Goal: Information Seeking & Learning: Learn about a topic

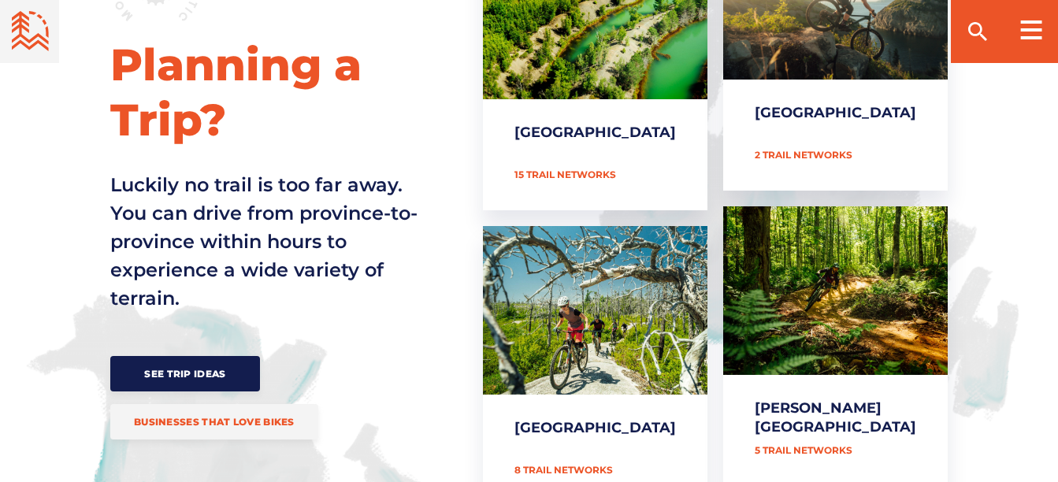
scroll to position [768, 0]
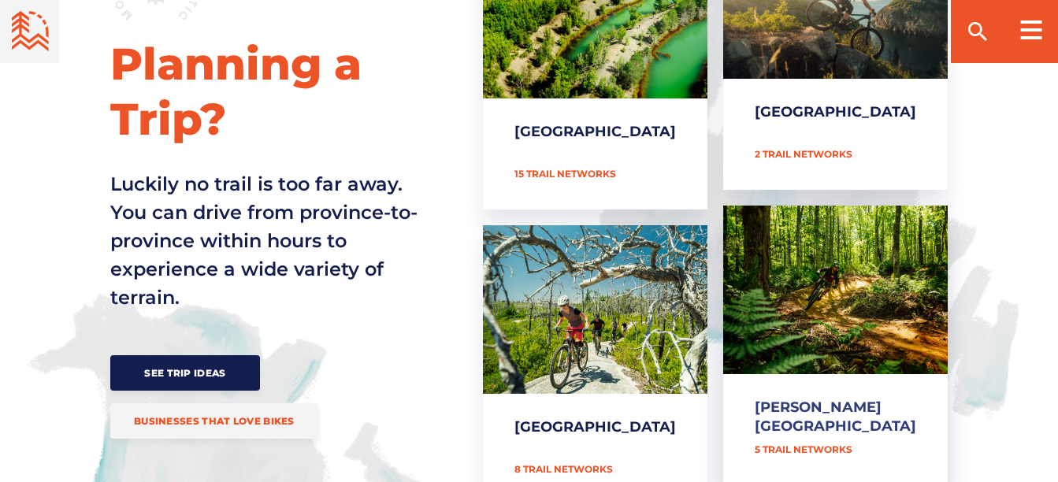
click at [816, 366] on link "[PERSON_NAME][GEOGRAPHIC_DATA]" at bounding box center [835, 346] width 225 height 280
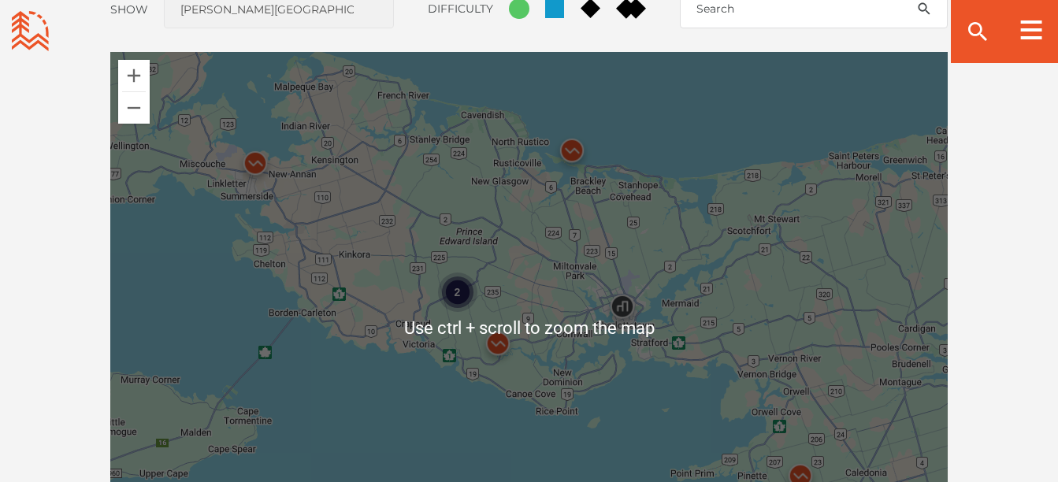
scroll to position [1365, 0]
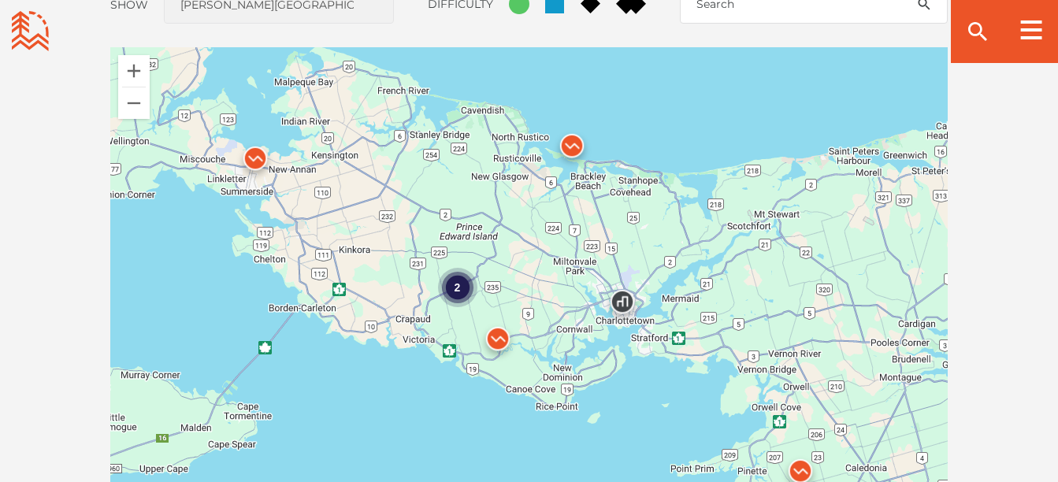
click at [456, 288] on div "2" at bounding box center [456, 287] width 39 height 39
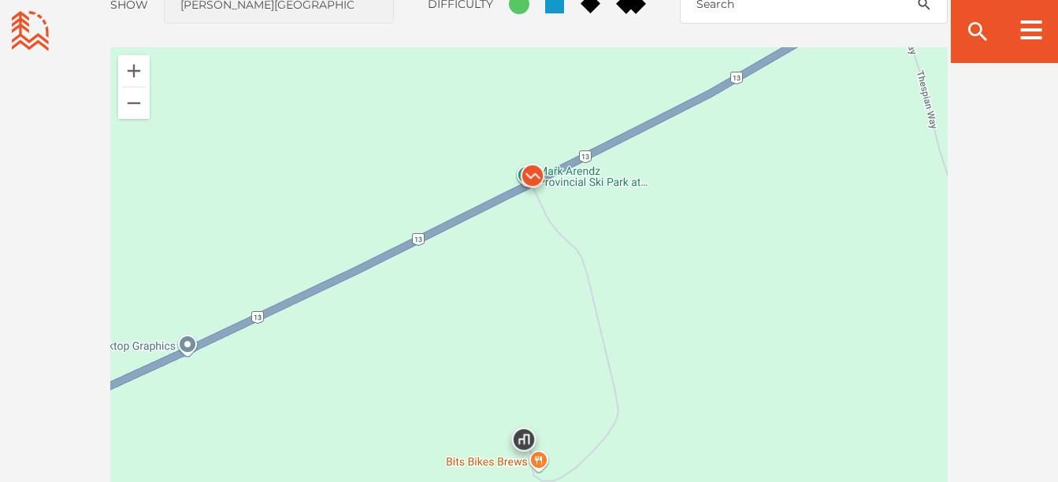
click at [541, 177] on img at bounding box center [532, 179] width 47 height 47
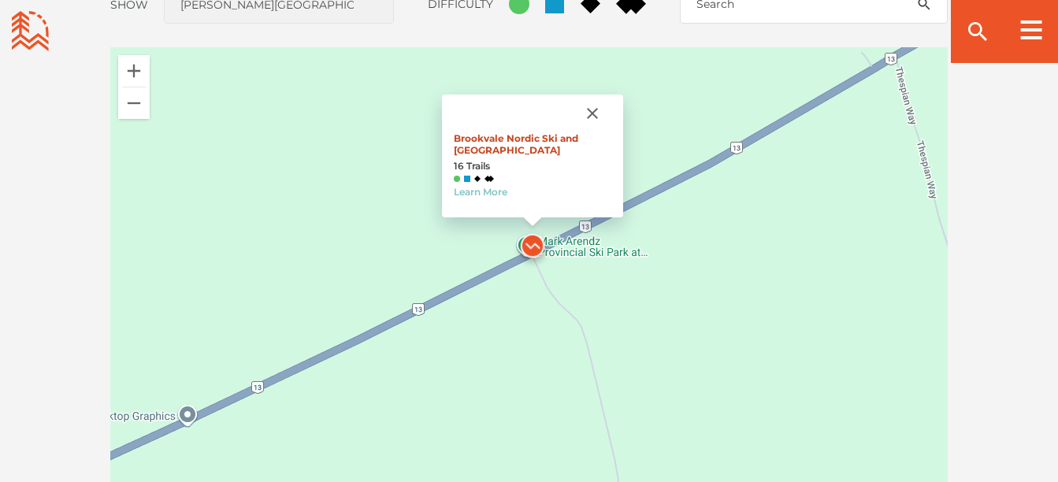
click at [522, 143] on link "Brookvale Nordic Ski and Mountain Biking Center" at bounding box center [516, 144] width 125 height 24
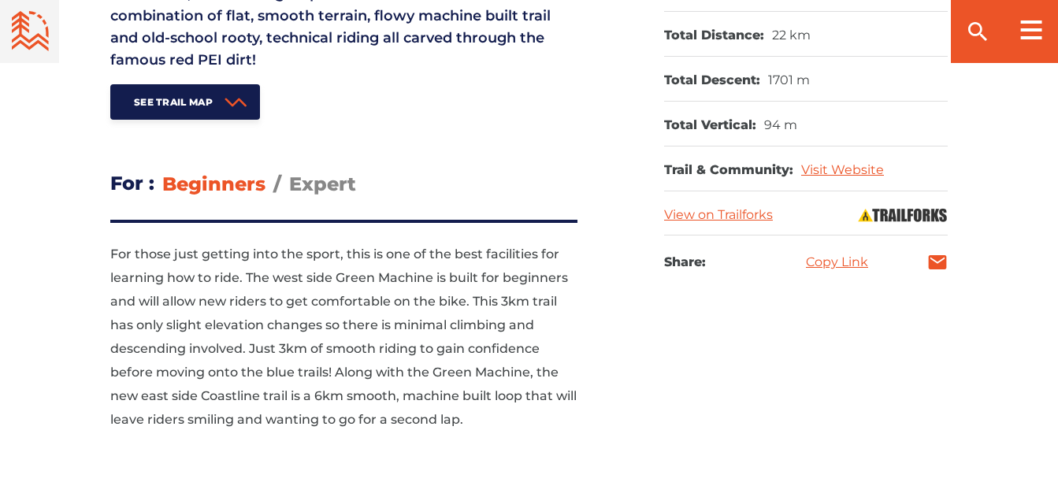
scroll to position [898, 0]
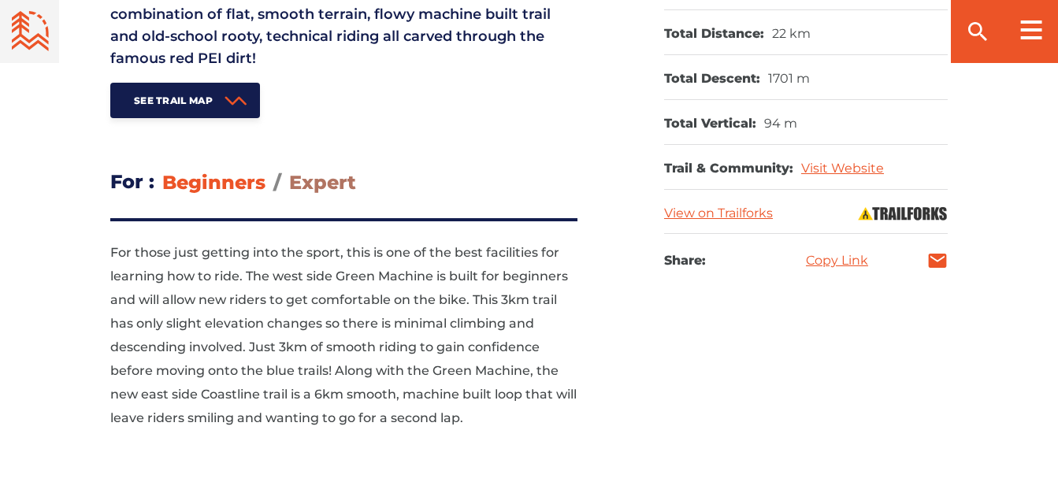
click at [312, 171] on span "Expert" at bounding box center [322, 182] width 67 height 23
click at [289, 170] on input "Expert" at bounding box center [289, 170] width 0 height 0
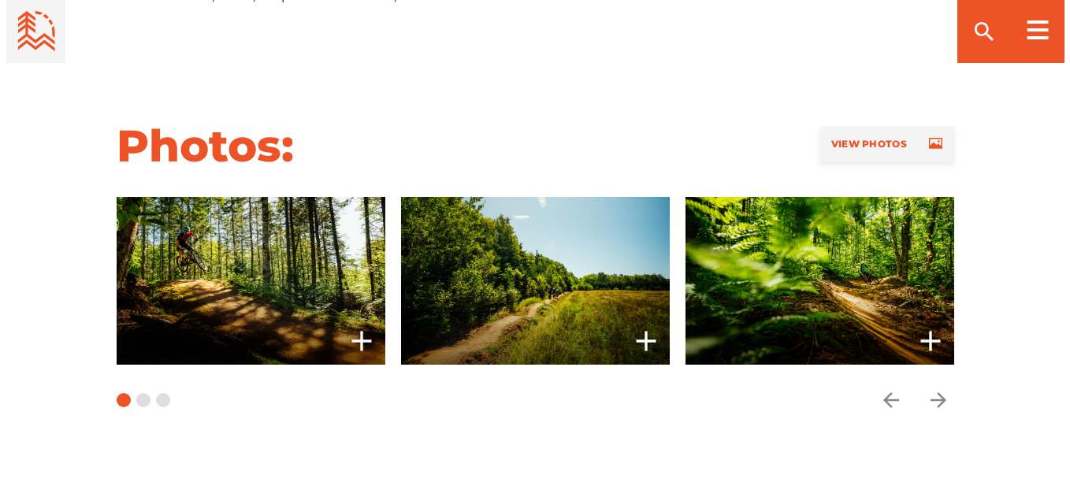
scroll to position [1274, 0]
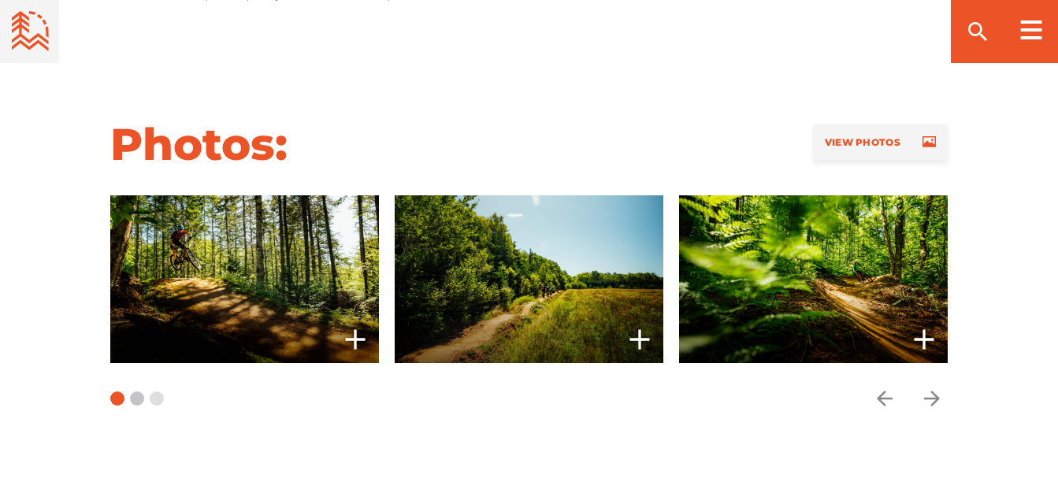
click at [136, 392] on button "Carousel Page 2" at bounding box center [137, 399] width 14 height 14
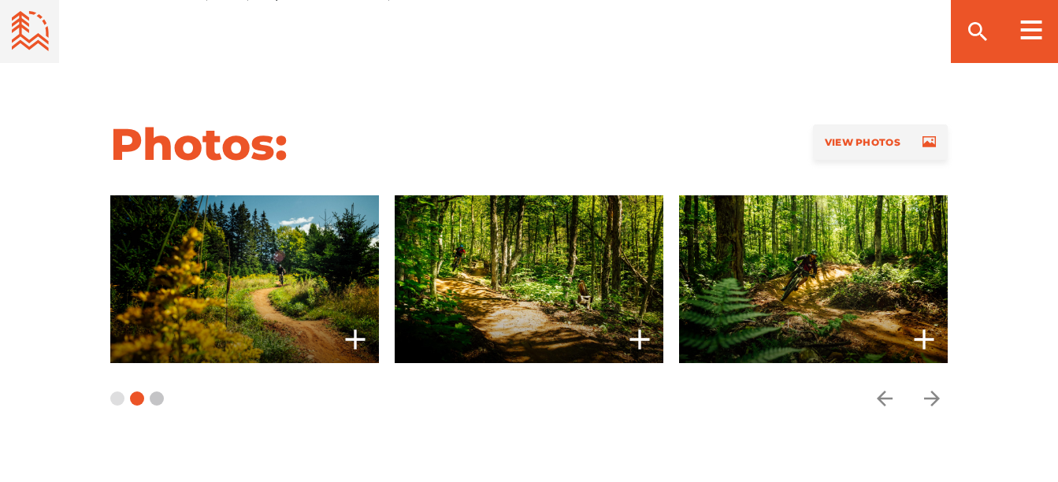
click at [156, 392] on button "Carousel Page 3" at bounding box center [157, 399] width 14 height 14
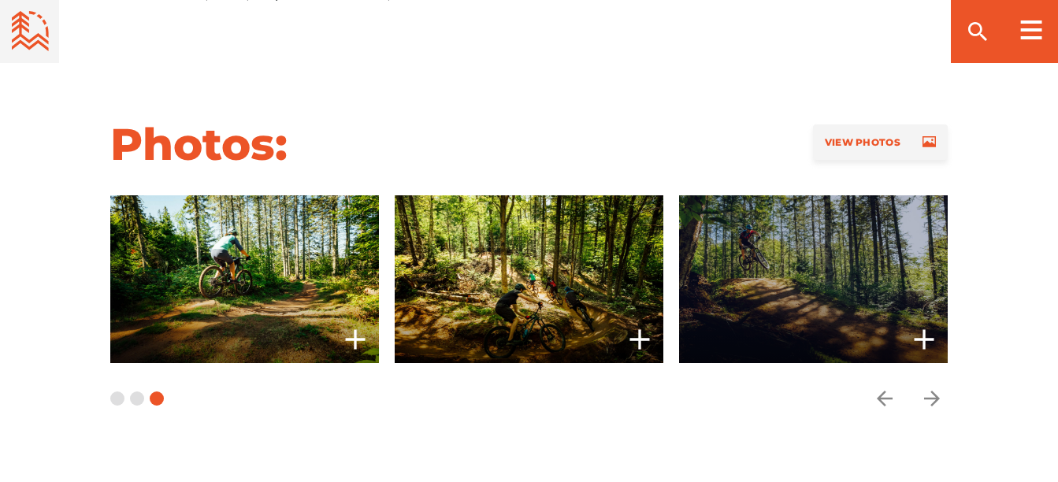
click at [772, 240] on span at bounding box center [813, 279] width 269 height 168
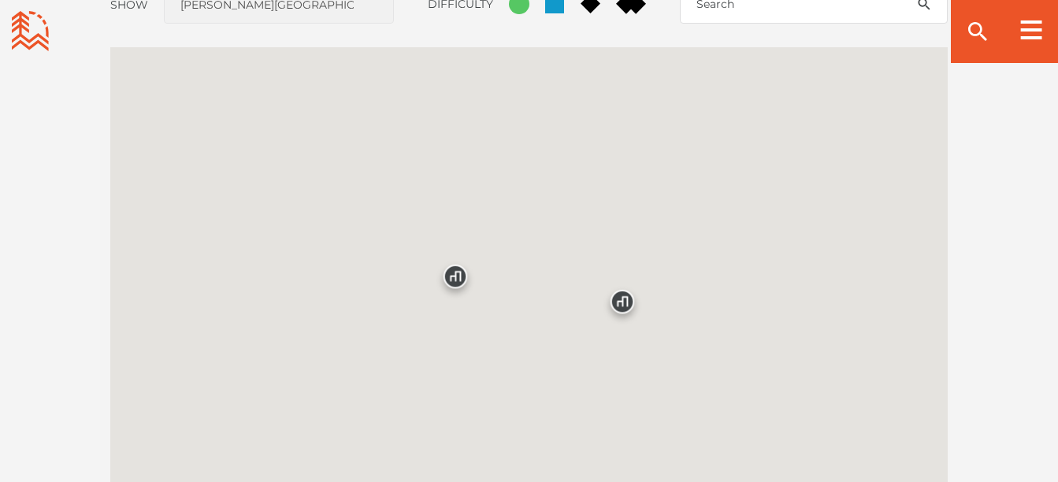
scroll to position [1365, 0]
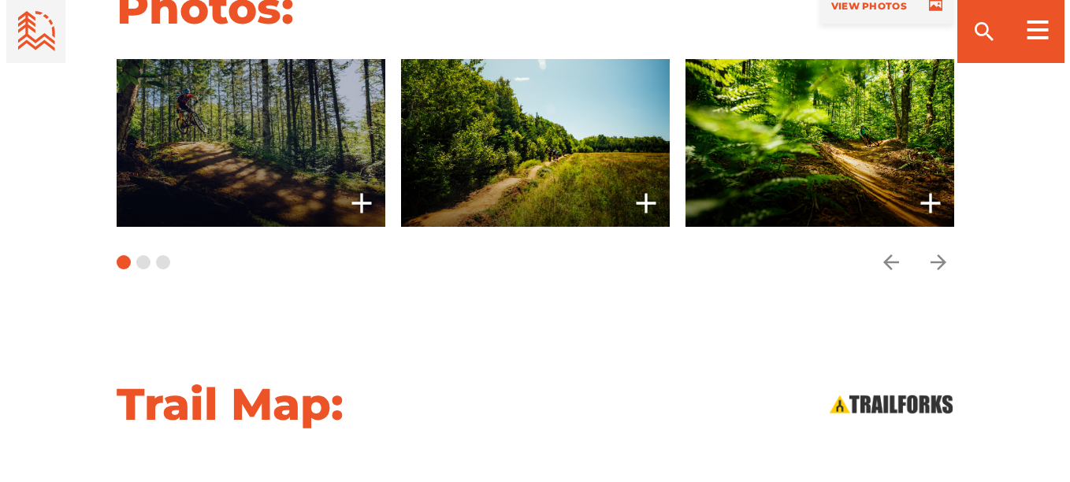
scroll to position [1411, 0]
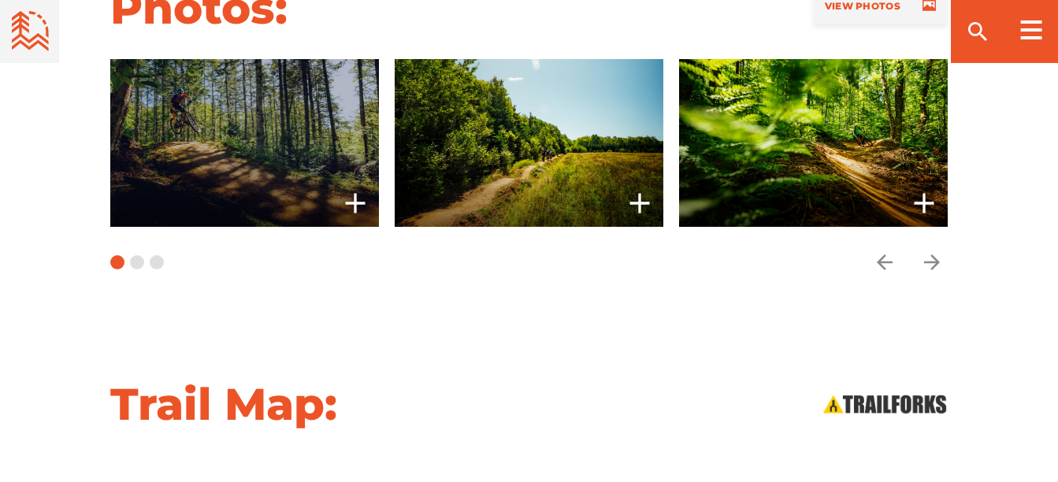
click at [216, 100] on span at bounding box center [244, 143] width 269 height 168
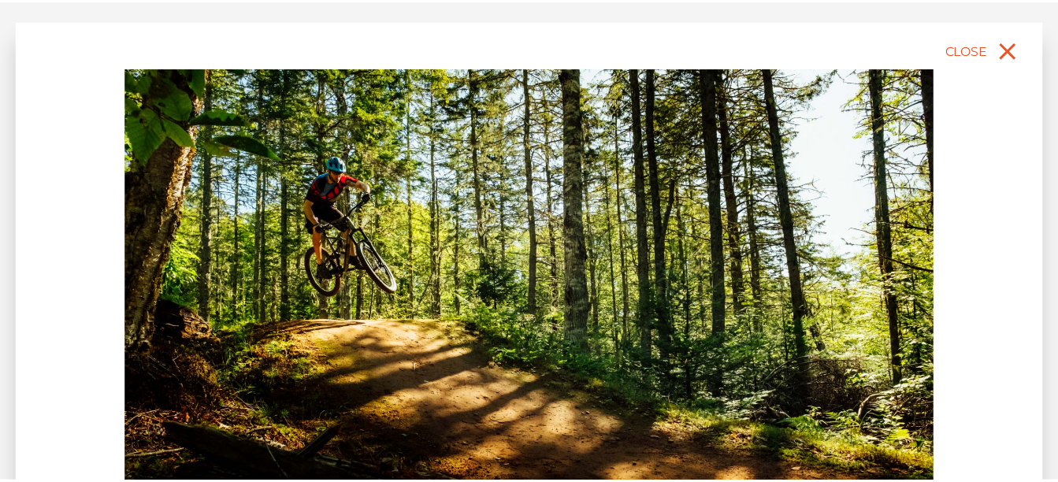
scroll to position [1274, 0]
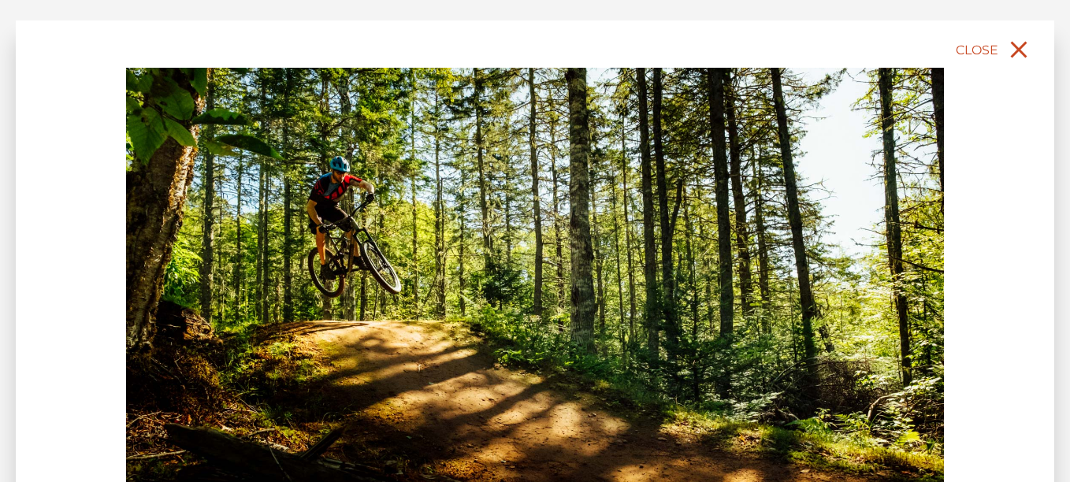
click at [1021, 43] on icon "close" at bounding box center [1019, 49] width 28 height 28
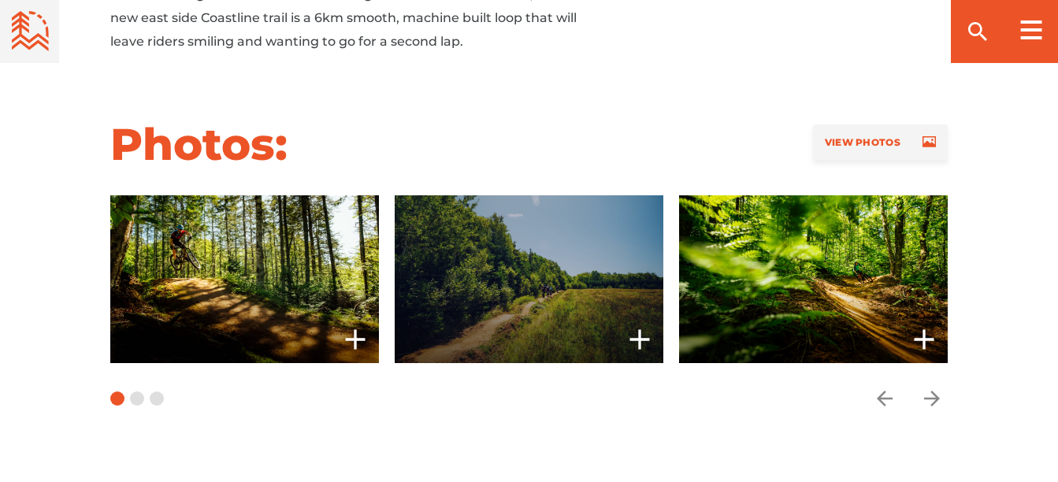
click at [493, 259] on span at bounding box center [529, 279] width 269 height 168
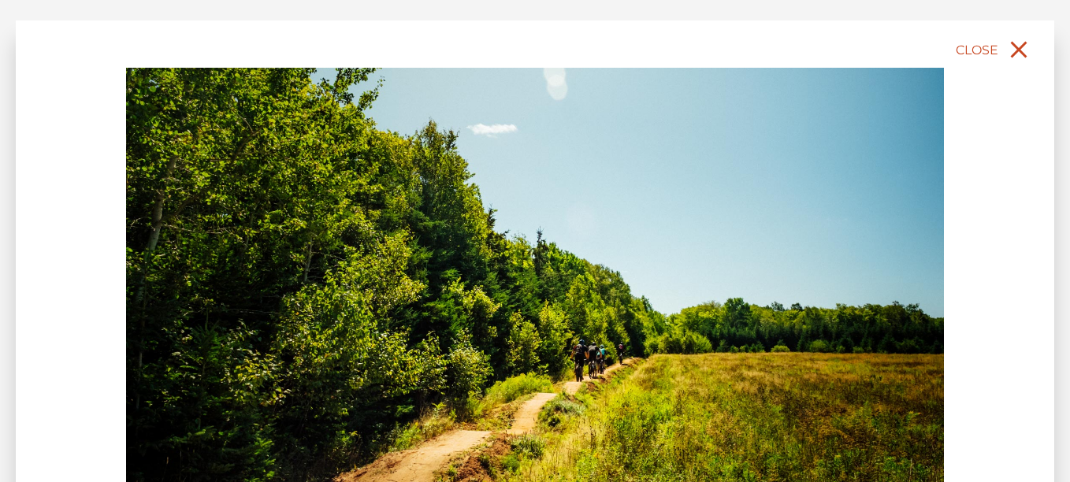
click at [1022, 48] on icon "close" at bounding box center [1019, 50] width 17 height 17
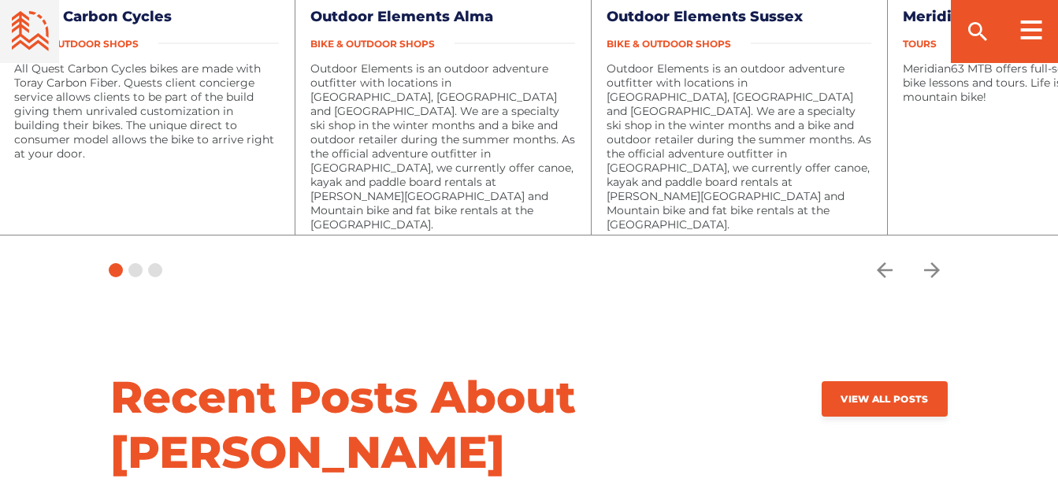
scroll to position [3579, 0]
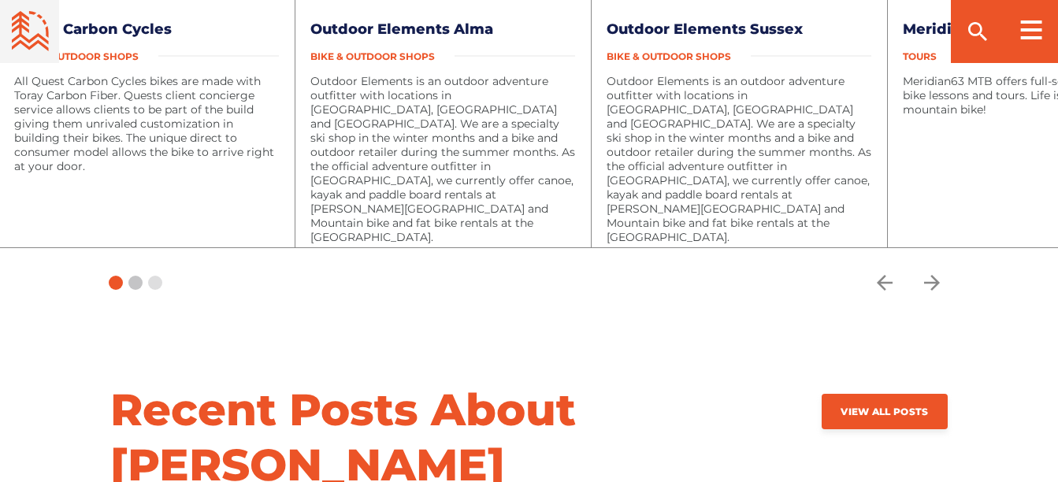
click at [131, 276] on span at bounding box center [135, 283] width 14 height 14
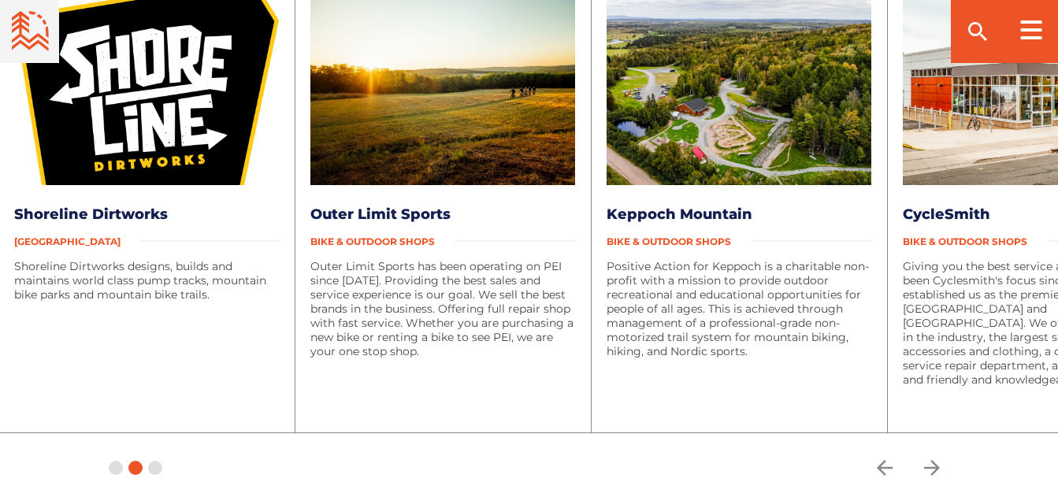
scroll to position [3395, 0]
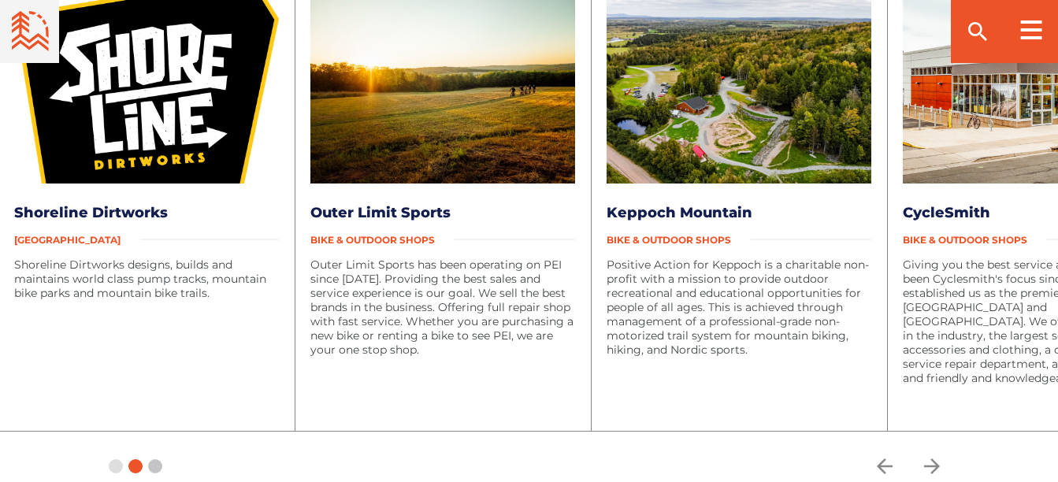
click at [158, 459] on span at bounding box center [155, 466] width 14 height 14
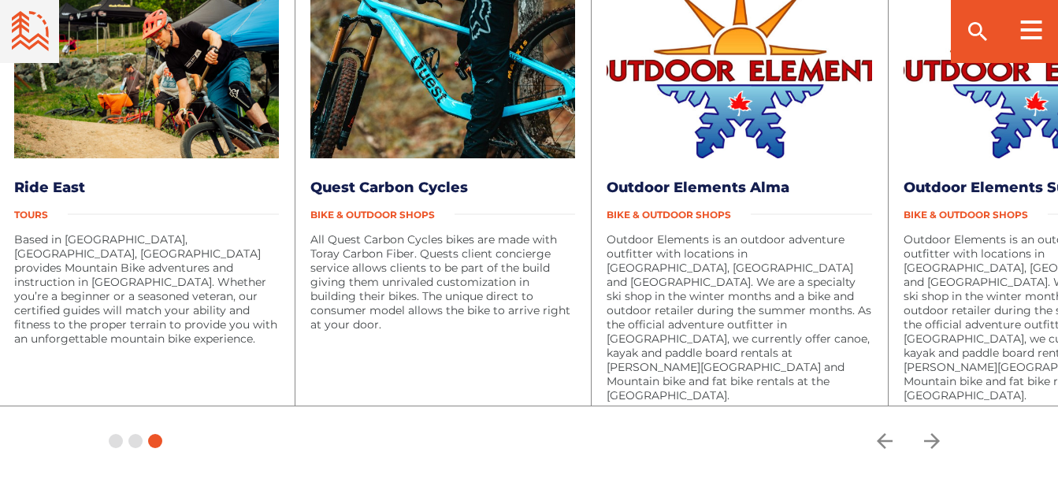
scroll to position [3411, 0]
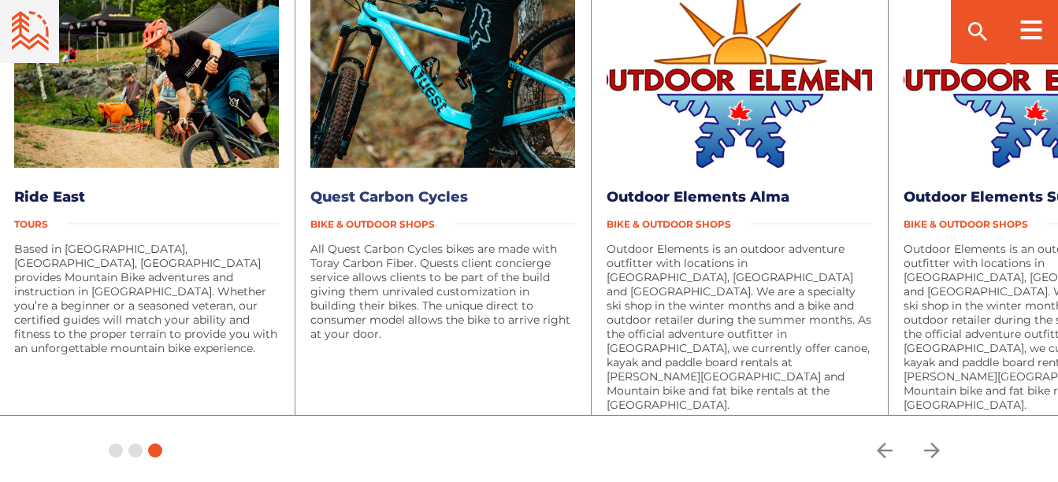
click at [355, 188] on link "Quest Carbon Cycles" at bounding box center [390, 196] width 158 height 17
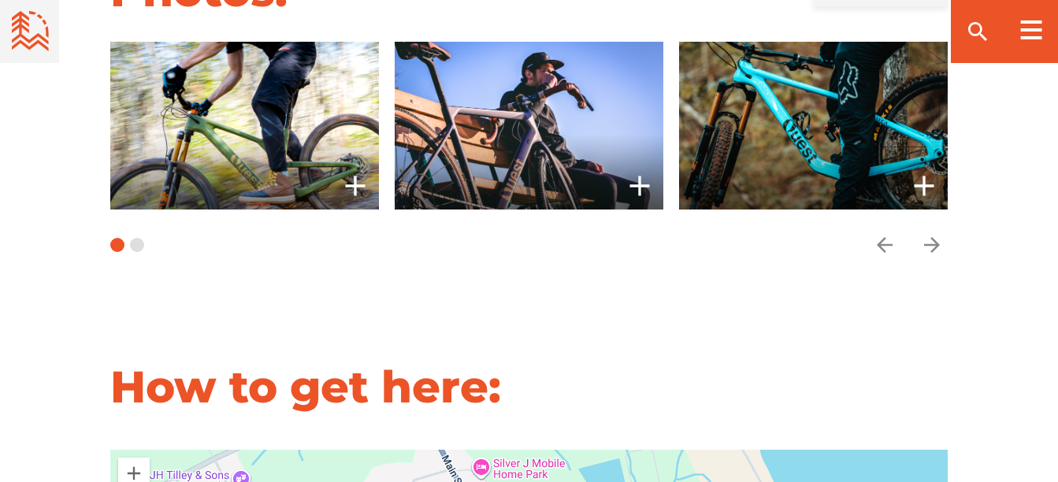
scroll to position [1263, 0]
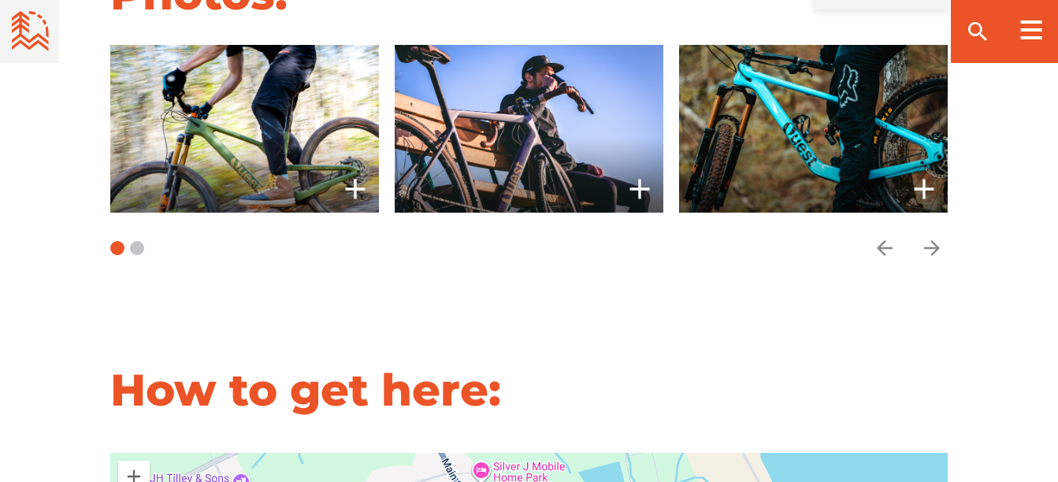
click at [136, 247] on button "Carousel Page 2" at bounding box center [137, 248] width 14 height 14
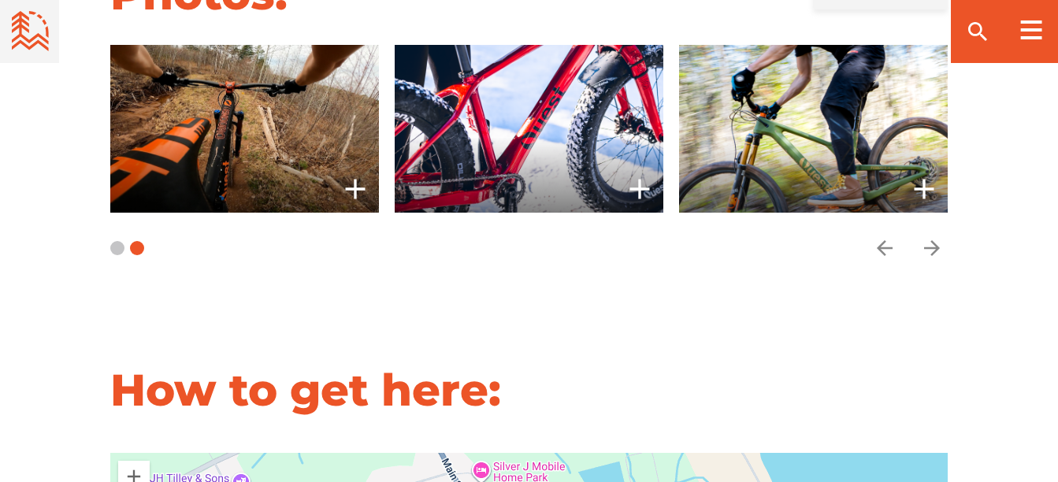
click at [113, 250] on button "Carousel Page 1" at bounding box center [117, 248] width 14 height 14
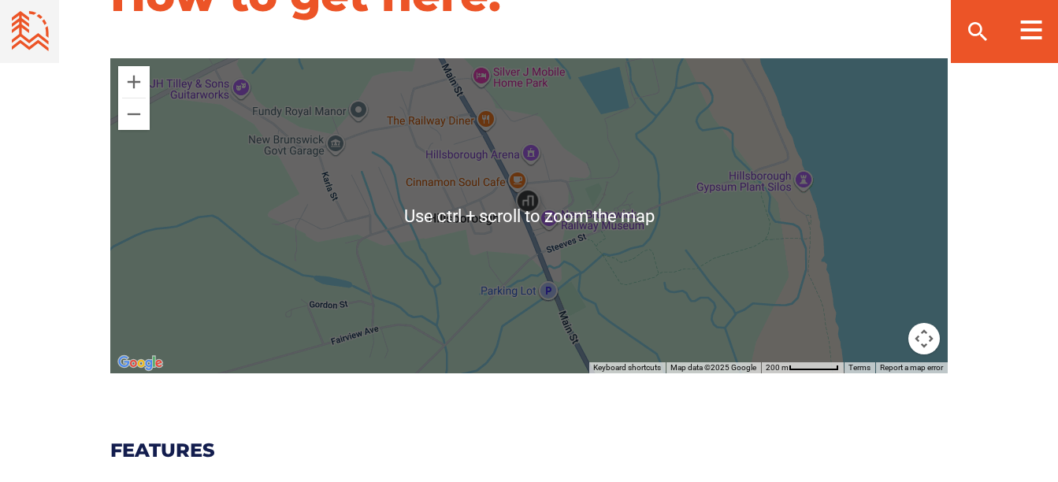
scroll to position [1658, 0]
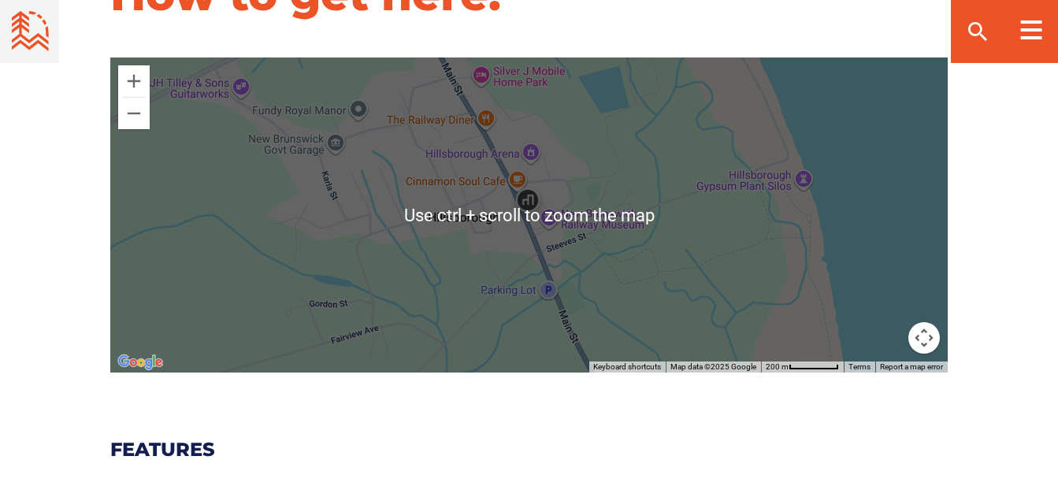
drag, startPoint x: 514, startPoint y: 210, endPoint x: 646, endPoint y: 39, distance: 215.7
click at [552, 180] on img at bounding box center [527, 203] width 47 height 47
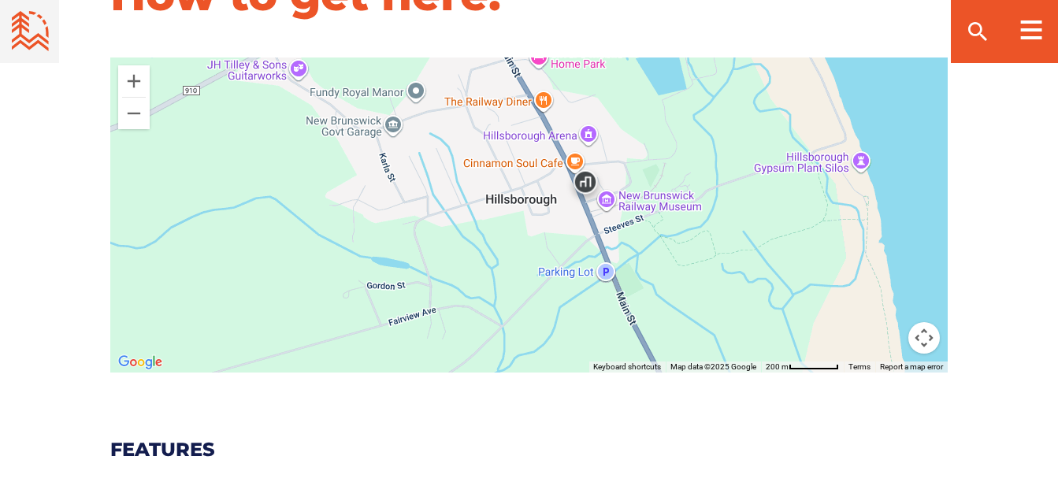
drag, startPoint x: 619, startPoint y: 199, endPoint x: 441, endPoint y: 494, distance: 344.7
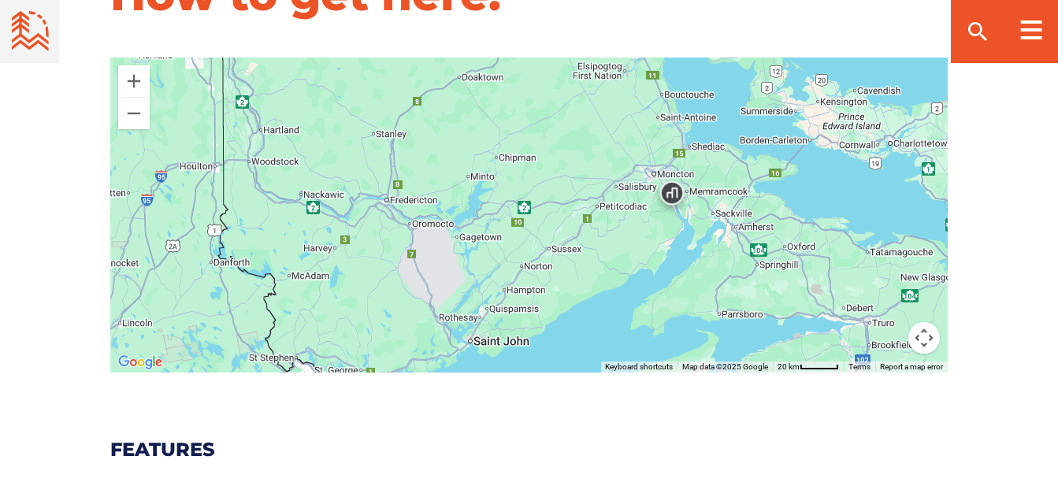
drag, startPoint x: 674, startPoint y: 208, endPoint x: 848, endPoint y: 66, distance: 224.6
click at [848, 66] on div "To navigate, press the arrow keys." at bounding box center [529, 215] width 838 height 315
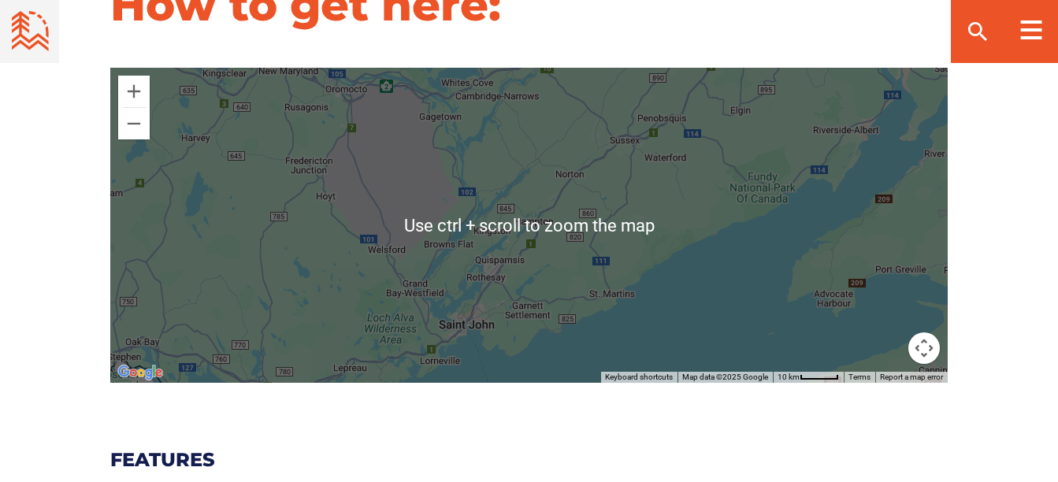
scroll to position [1649, 0]
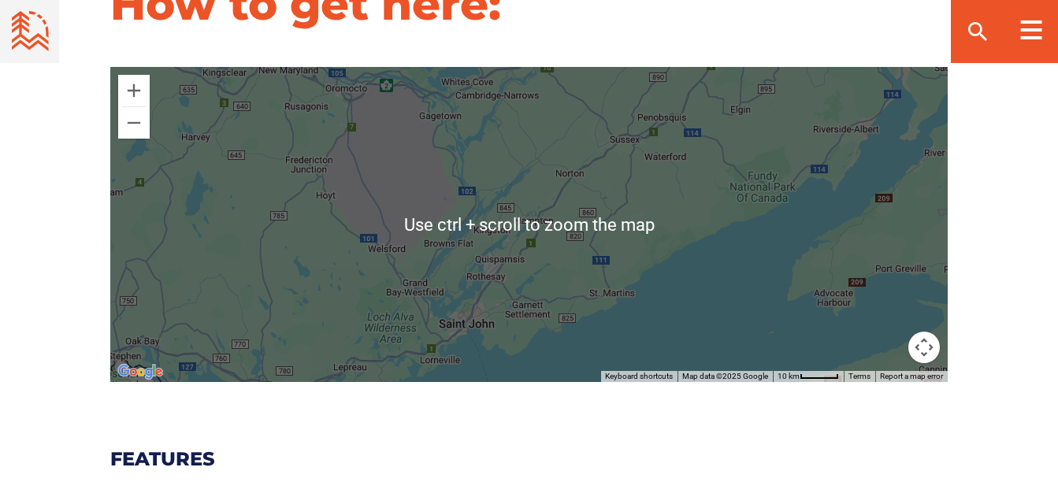
click at [617, 144] on div "To navigate, press the arrow keys." at bounding box center [529, 224] width 838 height 315
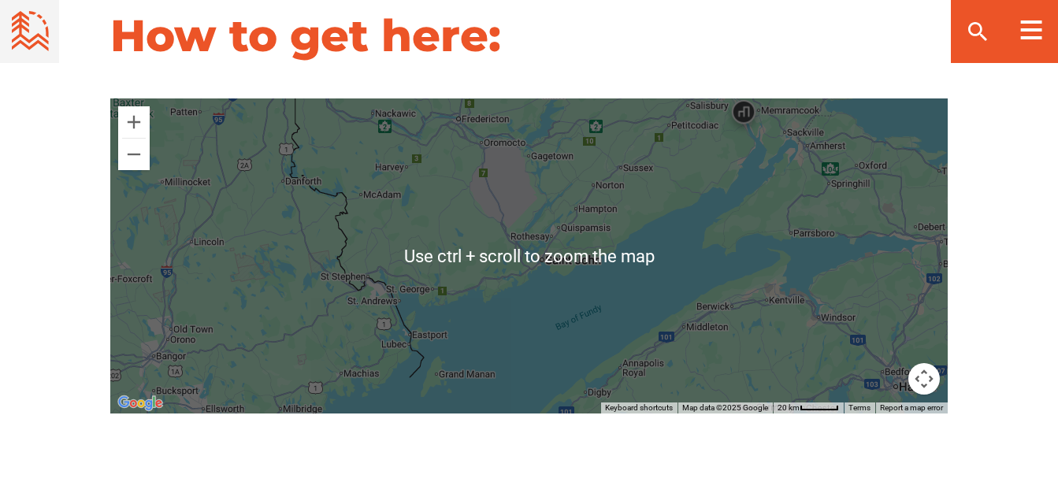
scroll to position [1611, 0]
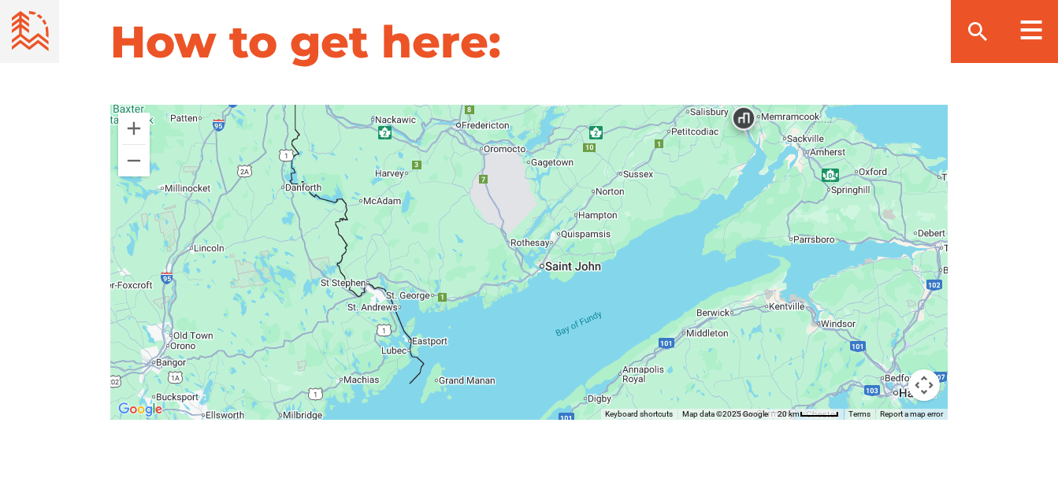
click at [724, 137] on img at bounding box center [743, 122] width 47 height 47
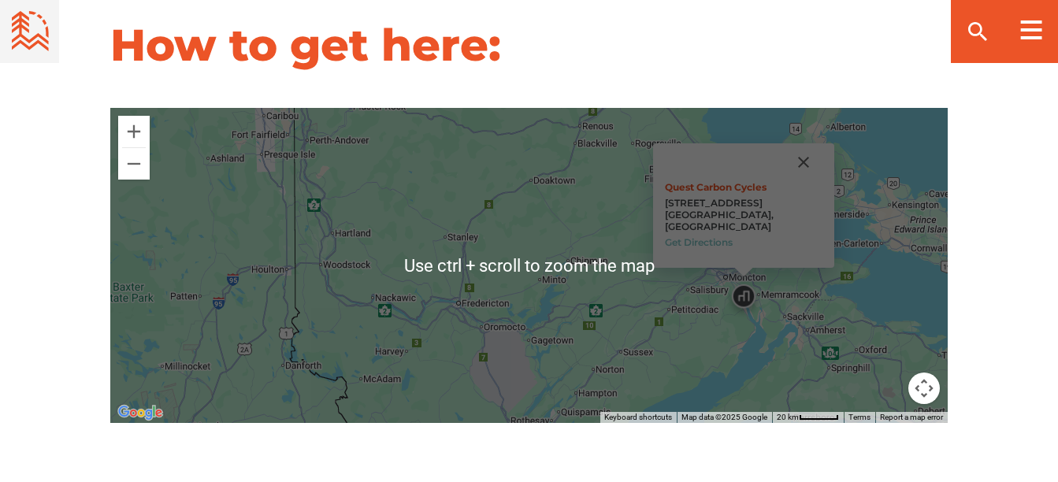
scroll to position [1609, 0]
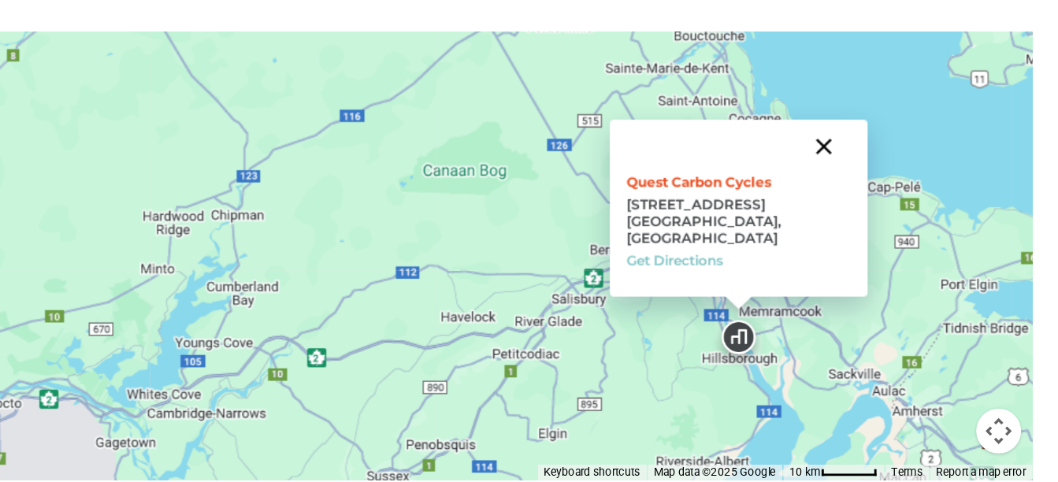
click at [797, 199] on button "Close" at bounding box center [802, 188] width 38 height 38
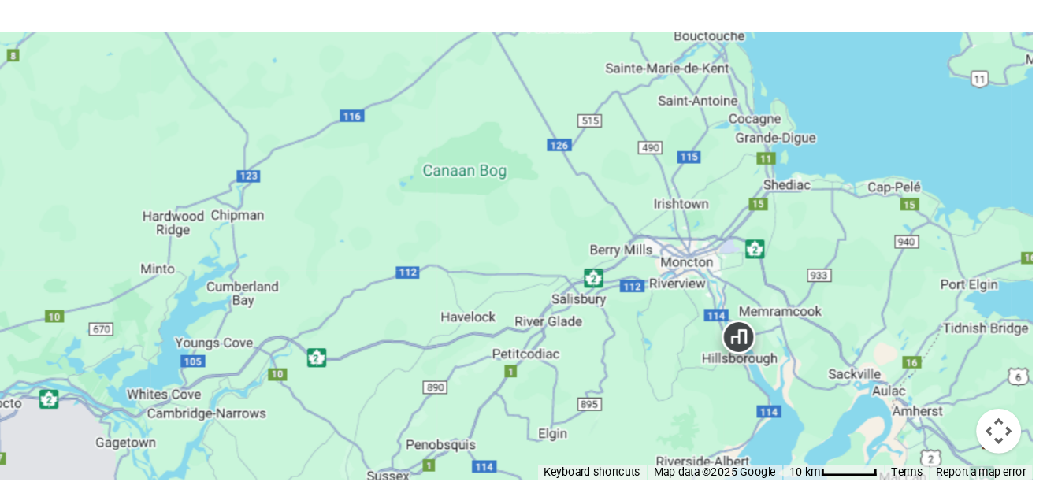
drag, startPoint x: 797, startPoint y: 199, endPoint x: 891, endPoint y: 93, distance: 142.4
click at [835, 150] on div "To navigate, press the arrow keys." at bounding box center [529, 264] width 838 height 315
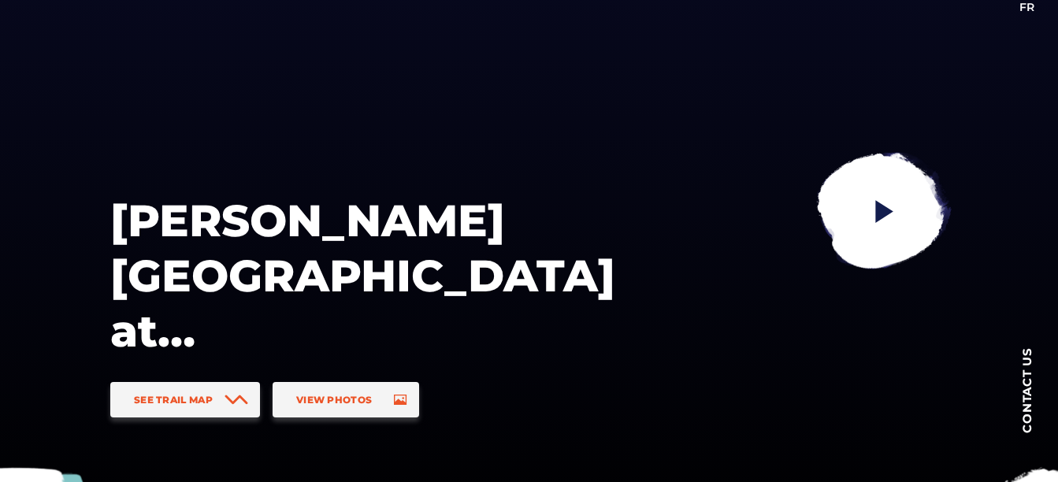
scroll to position [88, 0]
